Goal: Navigation & Orientation: Find specific page/section

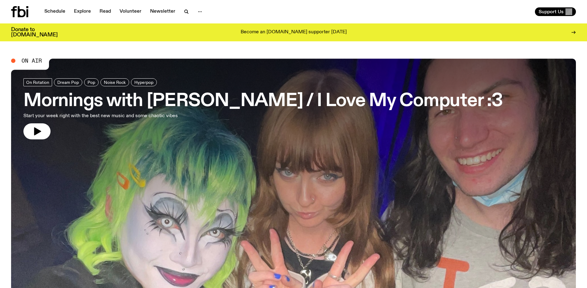
scroll to position [1, 0]
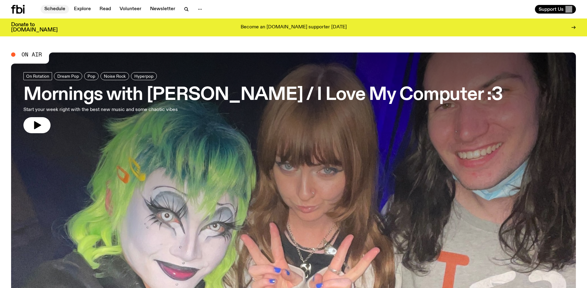
click at [54, 9] on link "Schedule" at bounding box center [55, 9] width 28 height 9
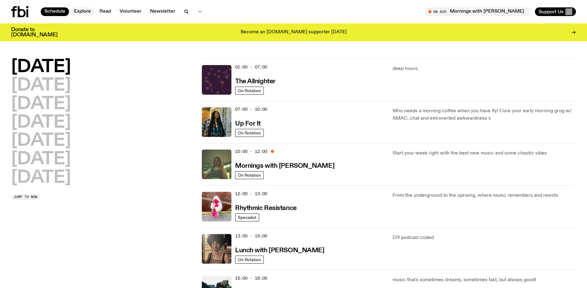
click at [89, 8] on link "Explore" at bounding box center [82, 11] width 24 height 9
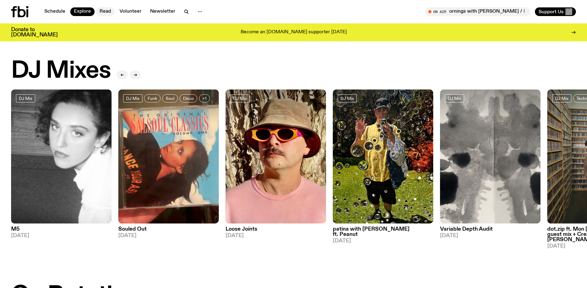
click at [101, 13] on link "Read" at bounding box center [105, 11] width 19 height 9
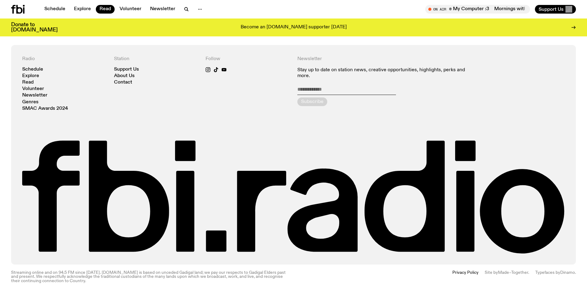
scroll to position [726, 0]
